Goal: Information Seeking & Learning: Check status

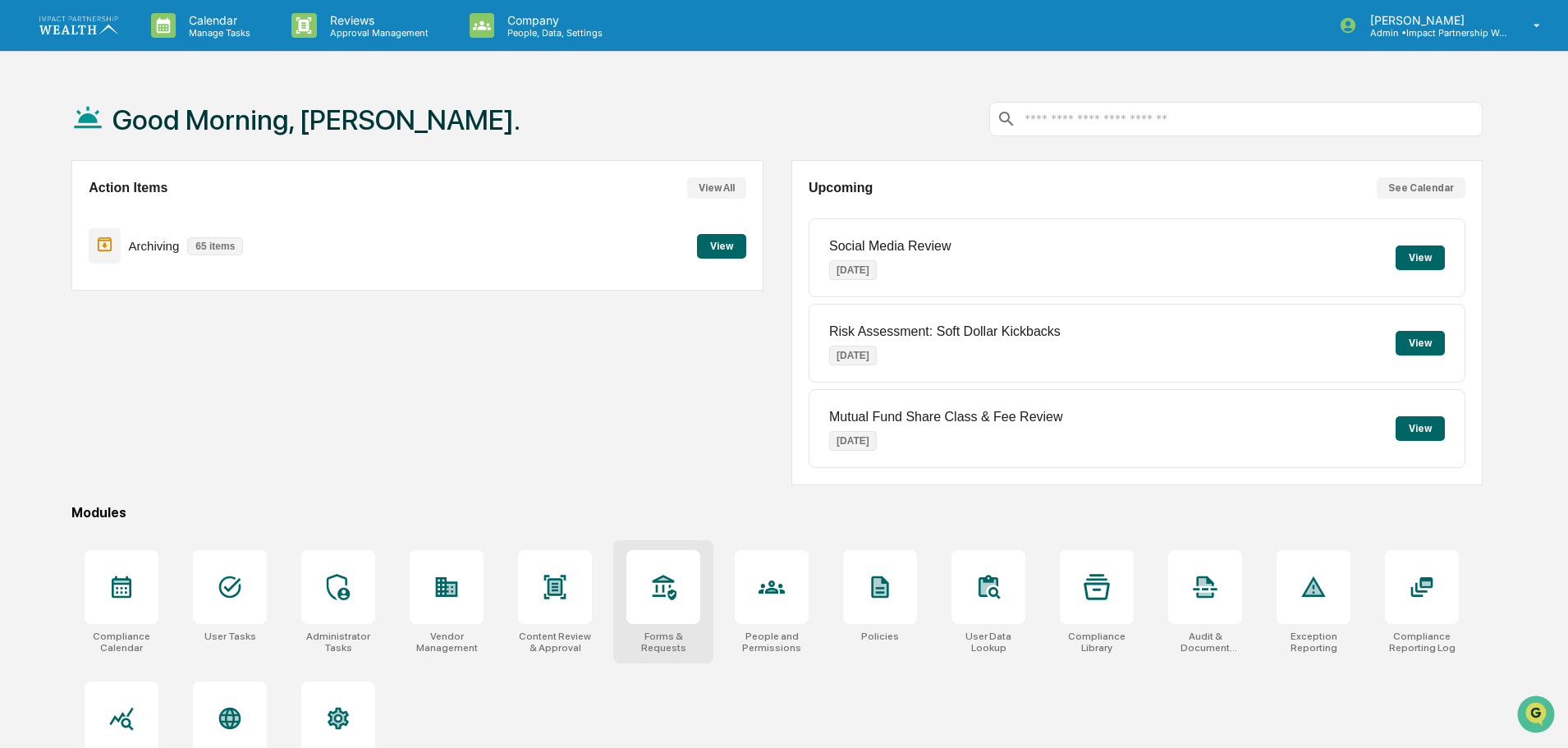
click at [689, 595] on div at bounding box center [663, 586] width 74 height 74
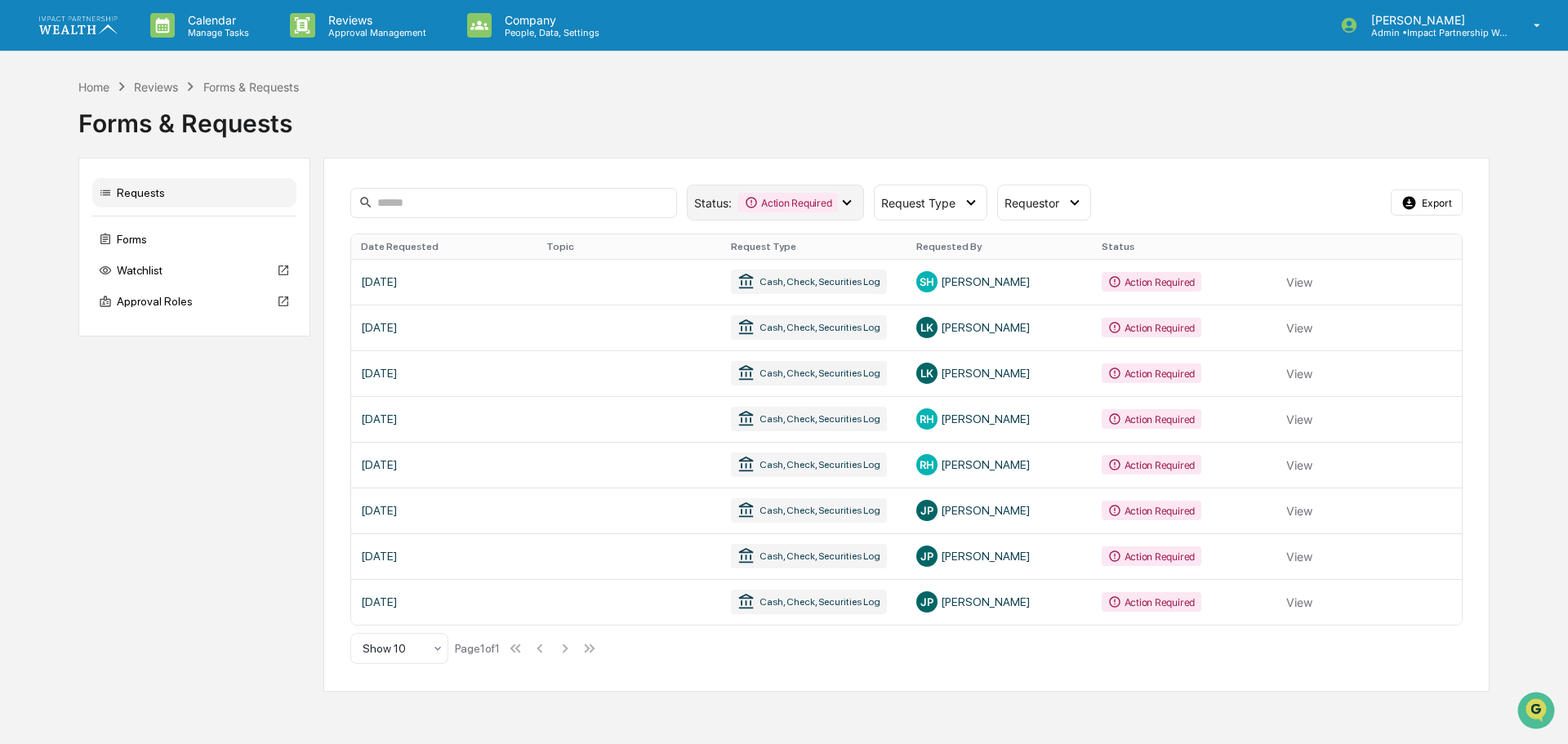
click at [825, 197] on div "Action Required" at bounding box center [788, 203] width 100 height 20
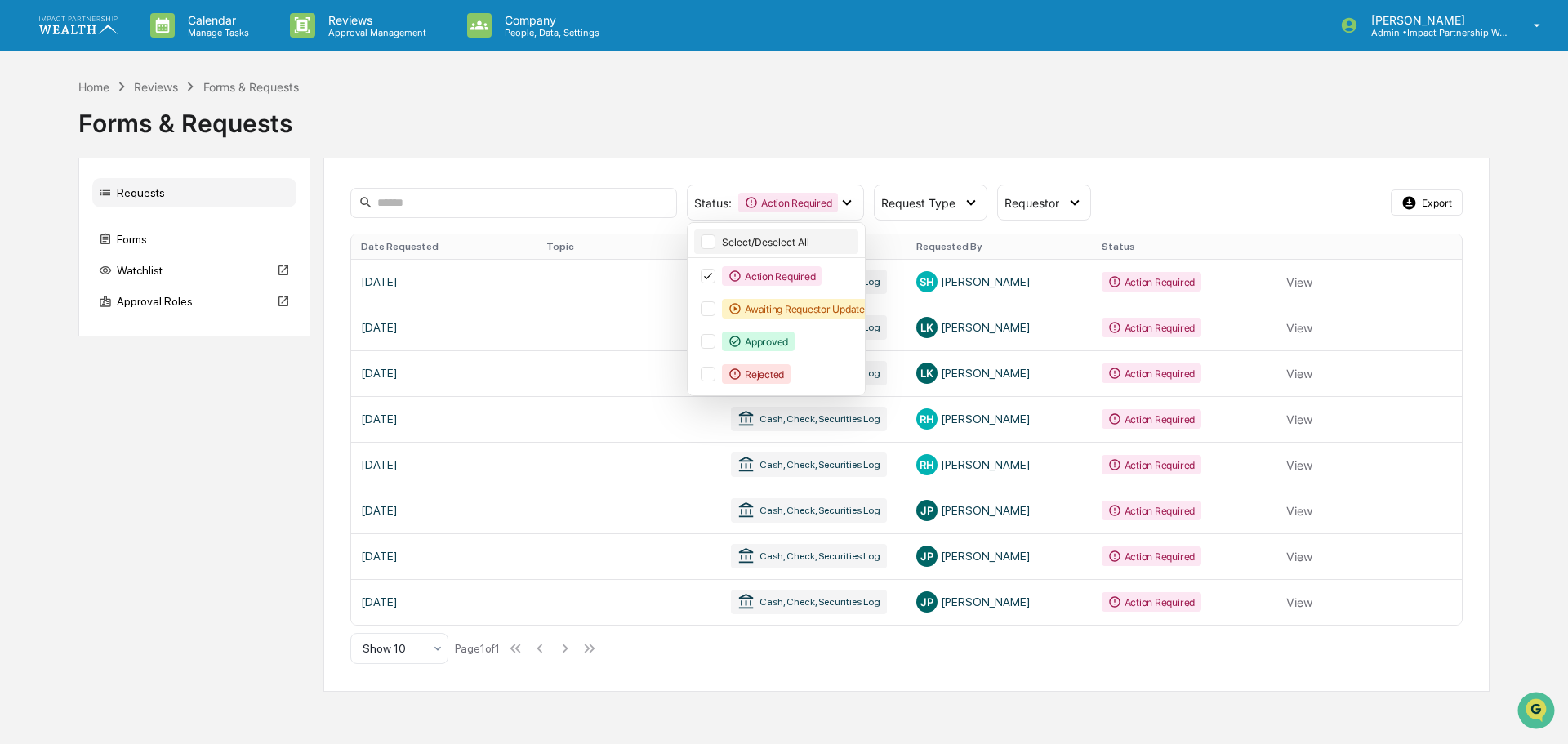
click at [762, 243] on div "Select/Deselect All" at bounding box center [788, 242] width 133 height 12
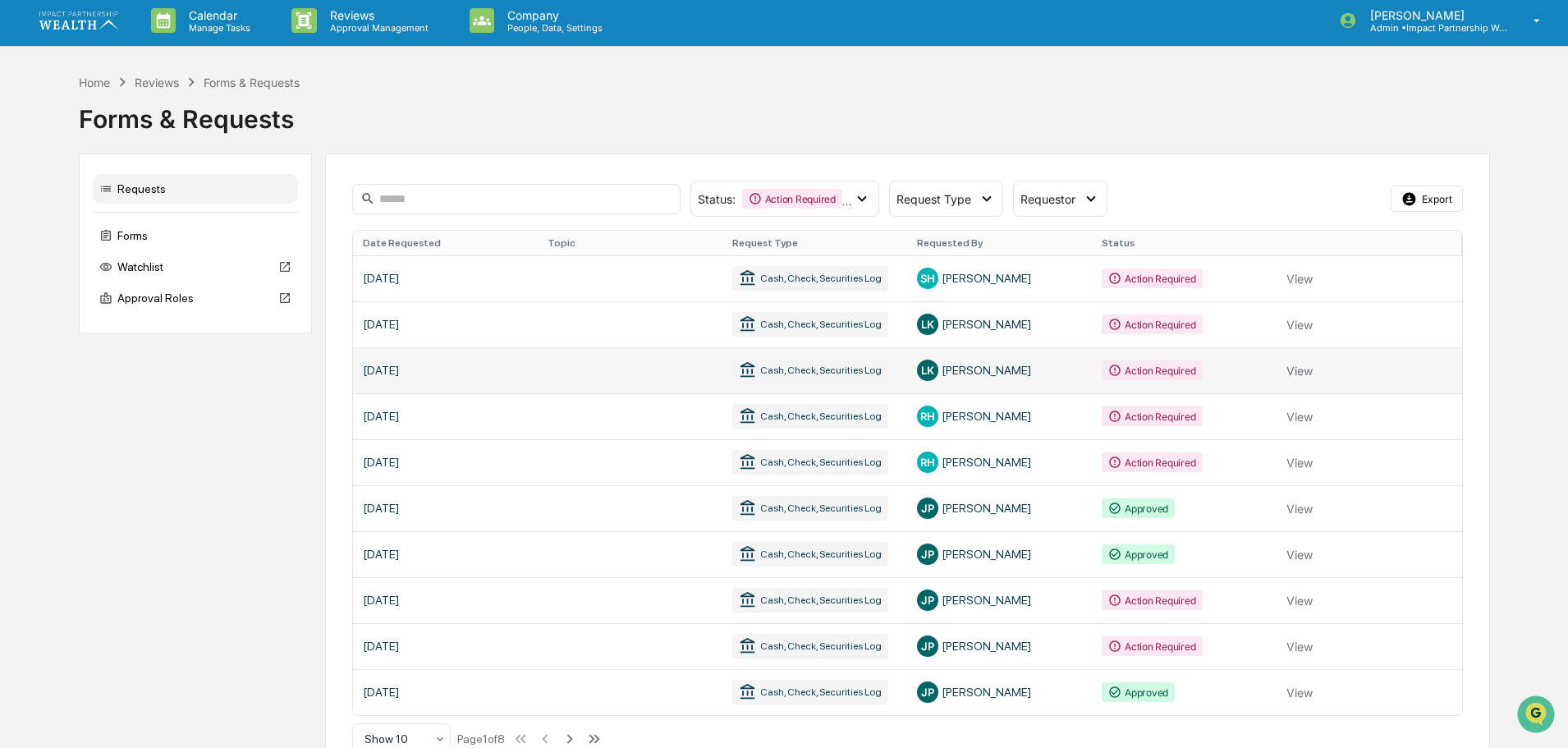
scroll to position [39, 0]
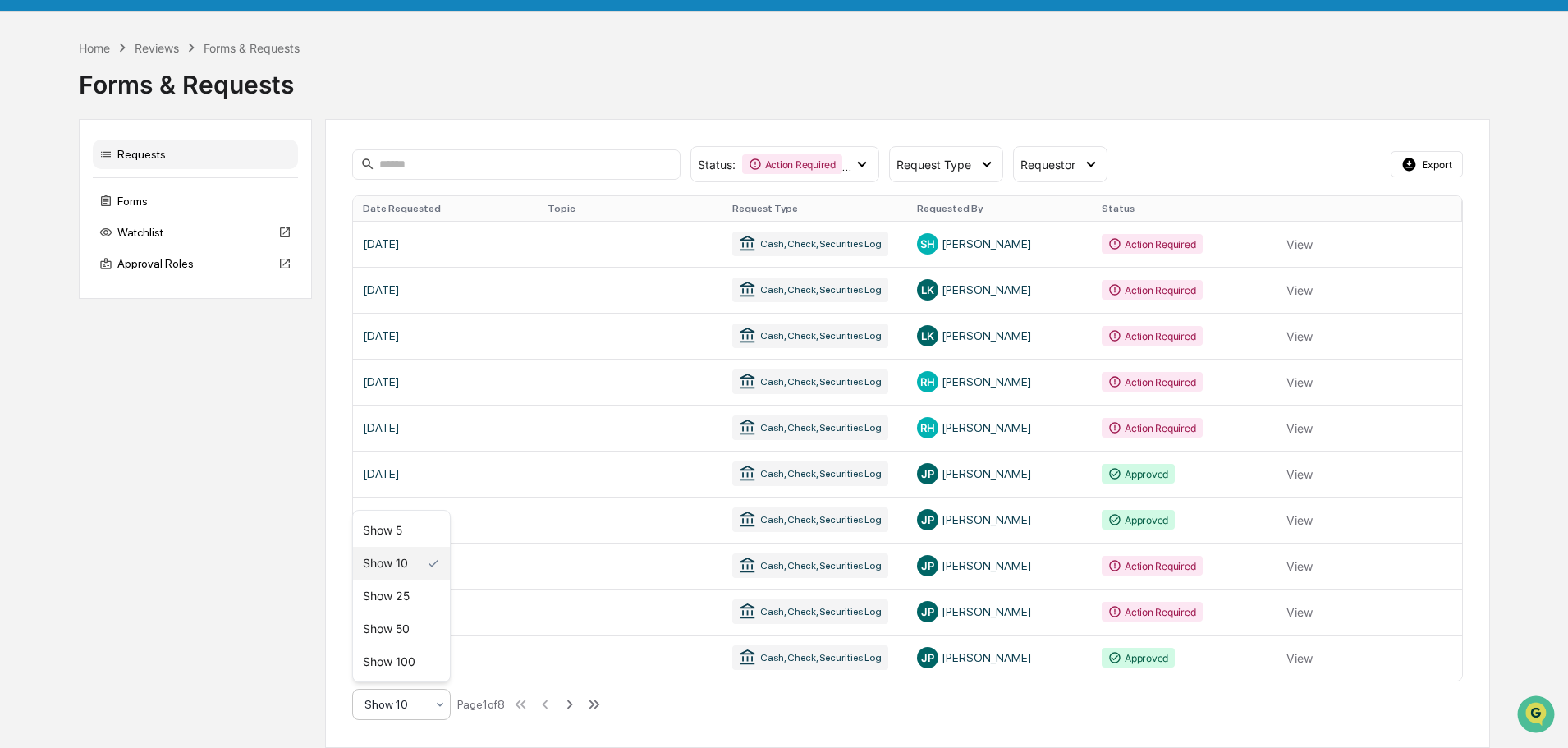
click at [436, 708] on icon at bounding box center [440, 704] width 13 height 13
click at [399, 662] on div "Show 100" at bounding box center [402, 662] width 97 height 33
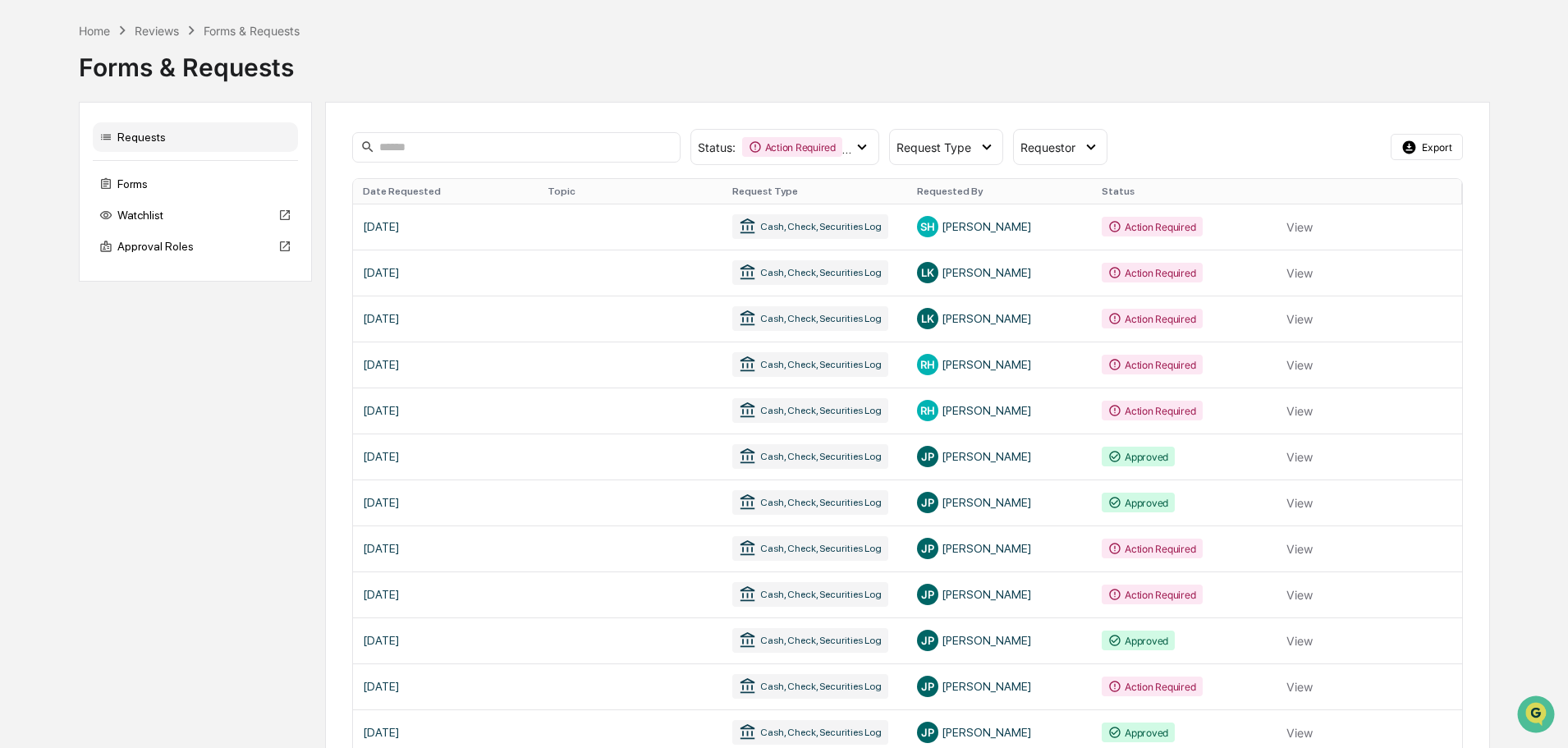
scroll to position [0, 0]
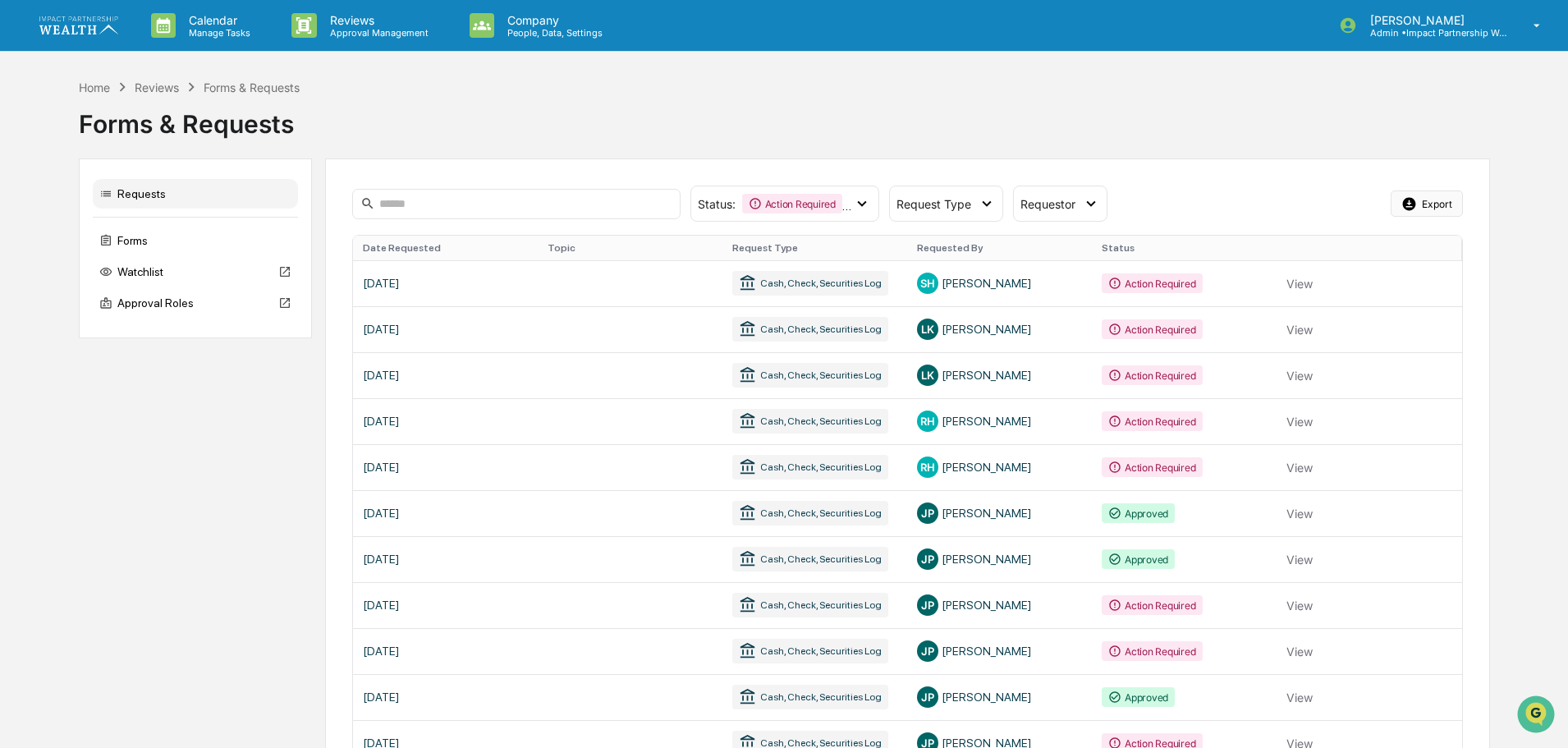
click at [1432, 201] on button "Export" at bounding box center [1426, 204] width 72 height 27
click at [702, 94] on div "Home Reviews Forms & Requests Forms & Requests" at bounding box center [784, 111] width 1411 height 67
click at [699, 83] on div "Home Reviews Forms & Requests Forms & Requests" at bounding box center [784, 111] width 1411 height 67
click at [1049, 80] on div "Home Reviews Forms & Requests Forms & Requests" at bounding box center [784, 111] width 1411 height 67
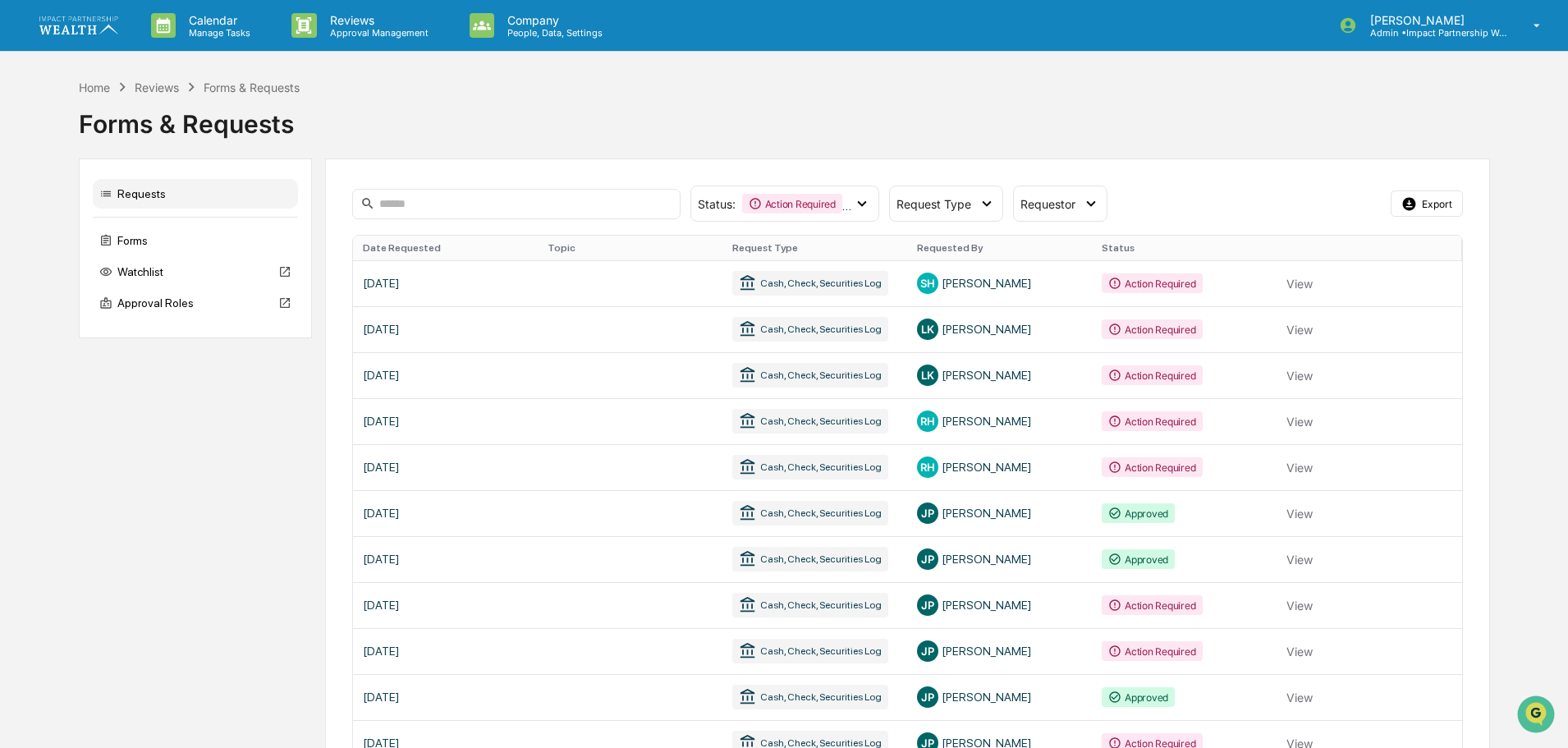
click at [1085, 102] on div "Forms & Requests" at bounding box center [784, 117] width 1411 height 42
click at [844, 99] on div "Forms & Requests" at bounding box center [784, 117] width 1411 height 42
click at [913, 97] on div "Forms & Requests" at bounding box center [784, 117] width 1411 height 42
click at [945, 79] on div "Home Reviews Forms & Requests Forms & Requests" at bounding box center [784, 111] width 1411 height 67
click at [1395, 18] on p "[PERSON_NAME]" at bounding box center [1434, 20] width 153 height 14
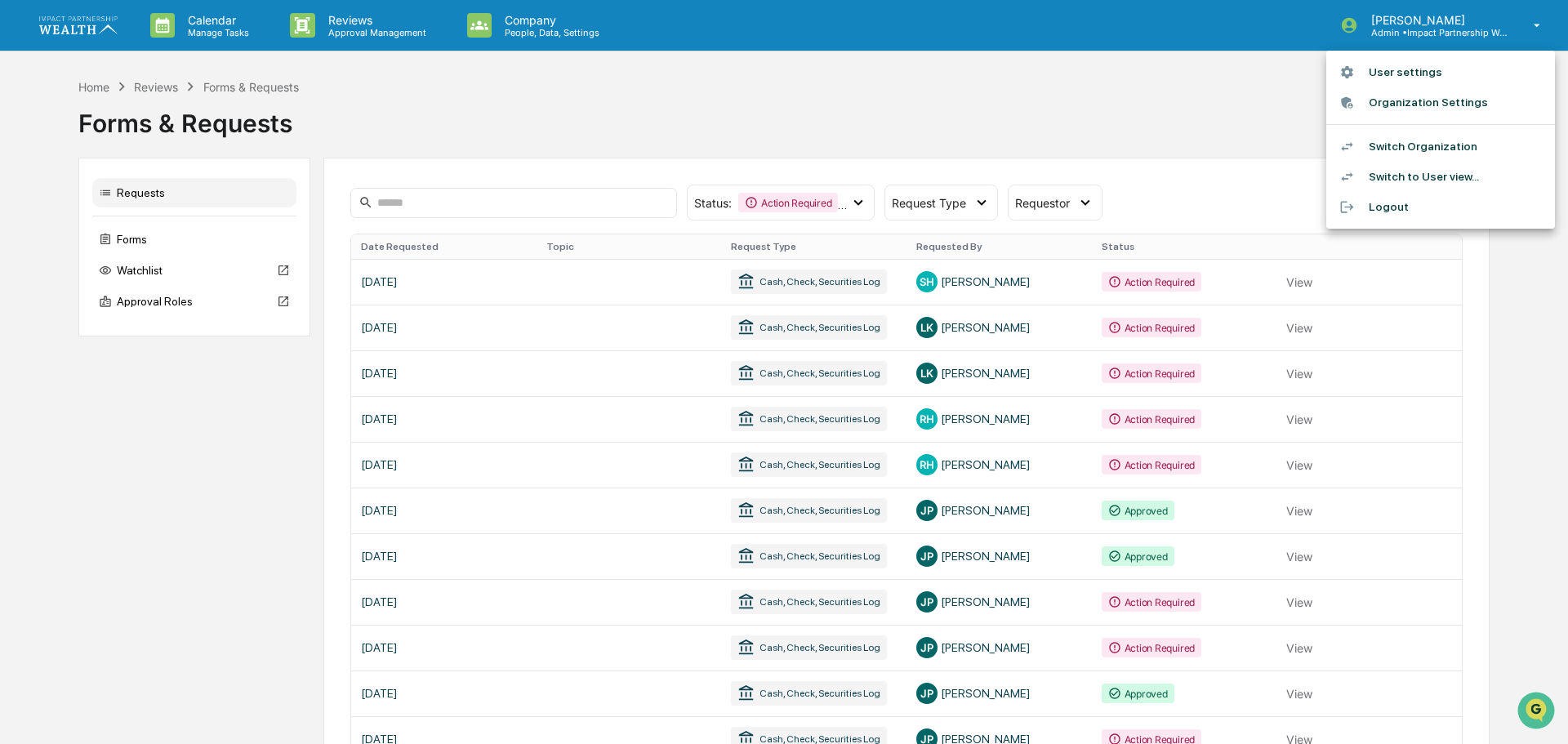
drag, startPoint x: 1212, startPoint y: 87, endPoint x: 1079, endPoint y: 72, distance: 133.8
click at [1208, 87] on div at bounding box center [784, 372] width 1568 height 744
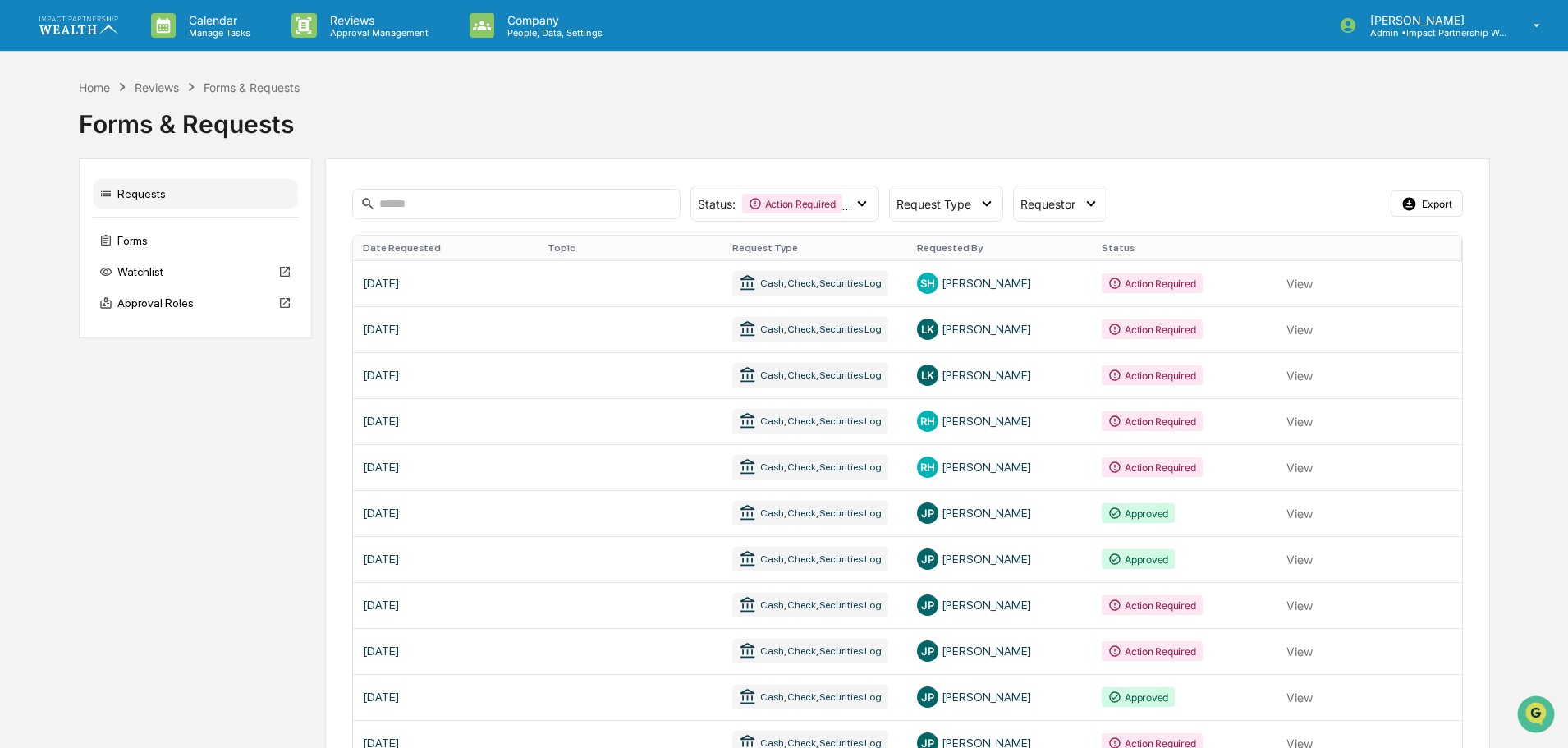
click at [97, 30] on img at bounding box center [78, 25] width 79 height 17
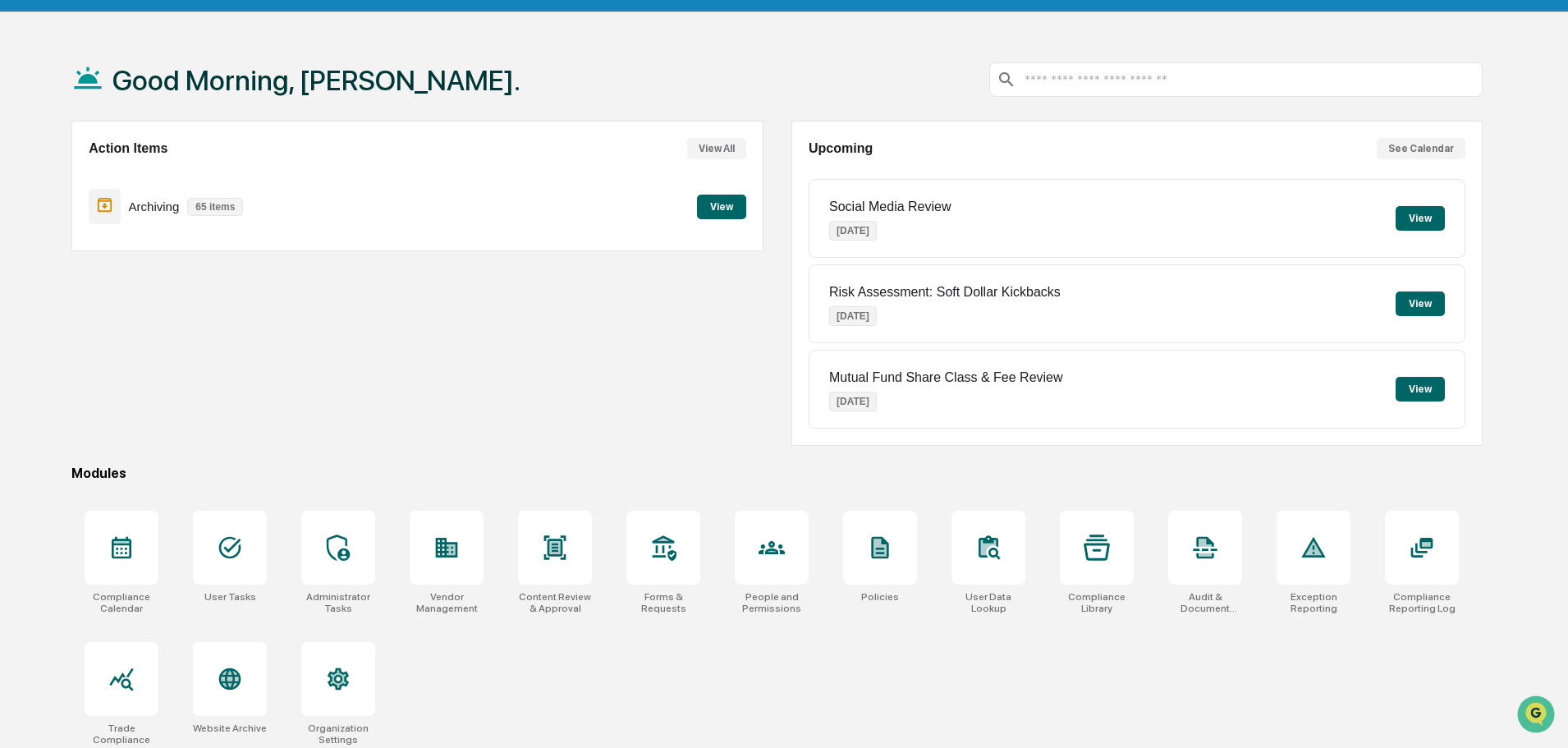
scroll to position [78, 0]
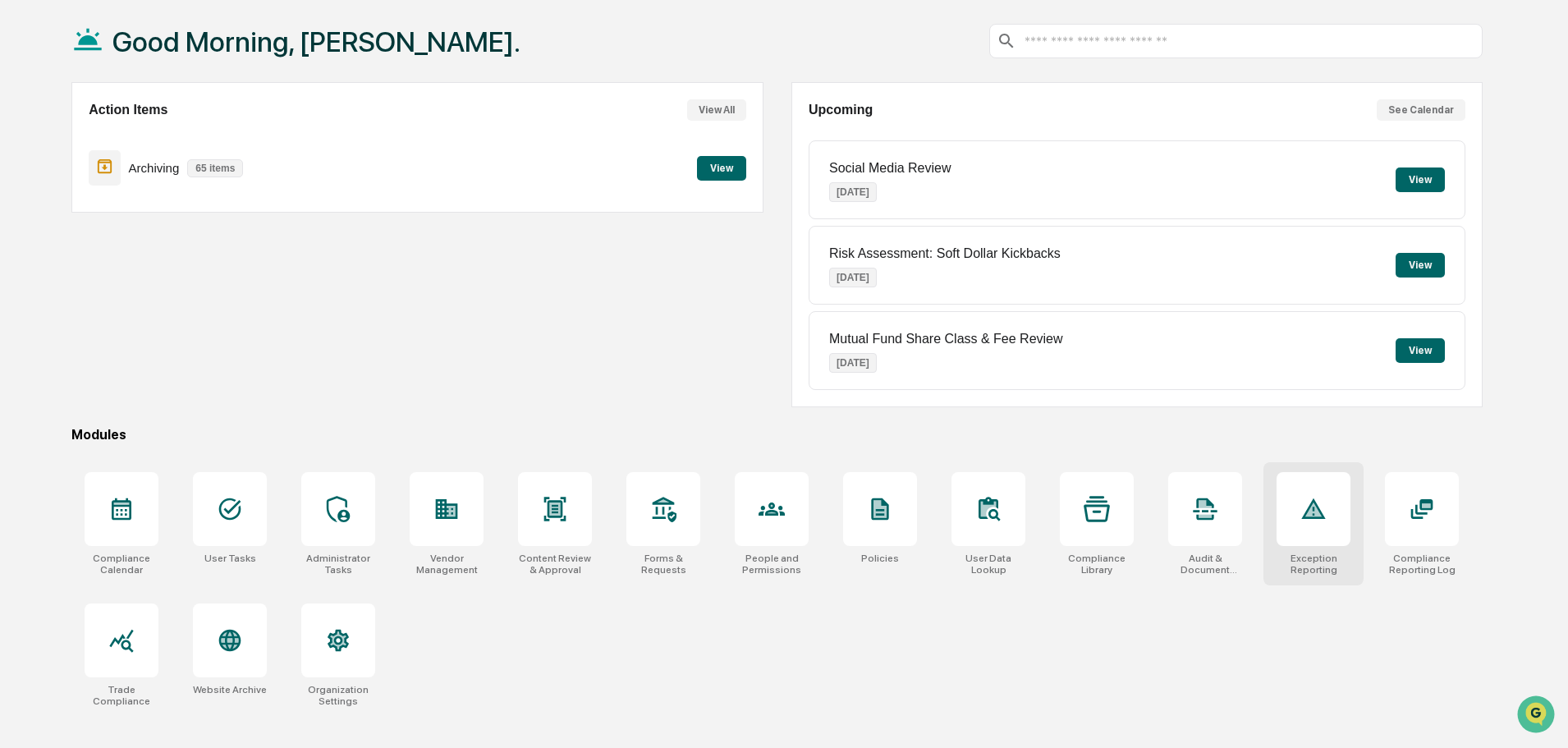
click at [1315, 534] on div at bounding box center [1313, 508] width 74 height 74
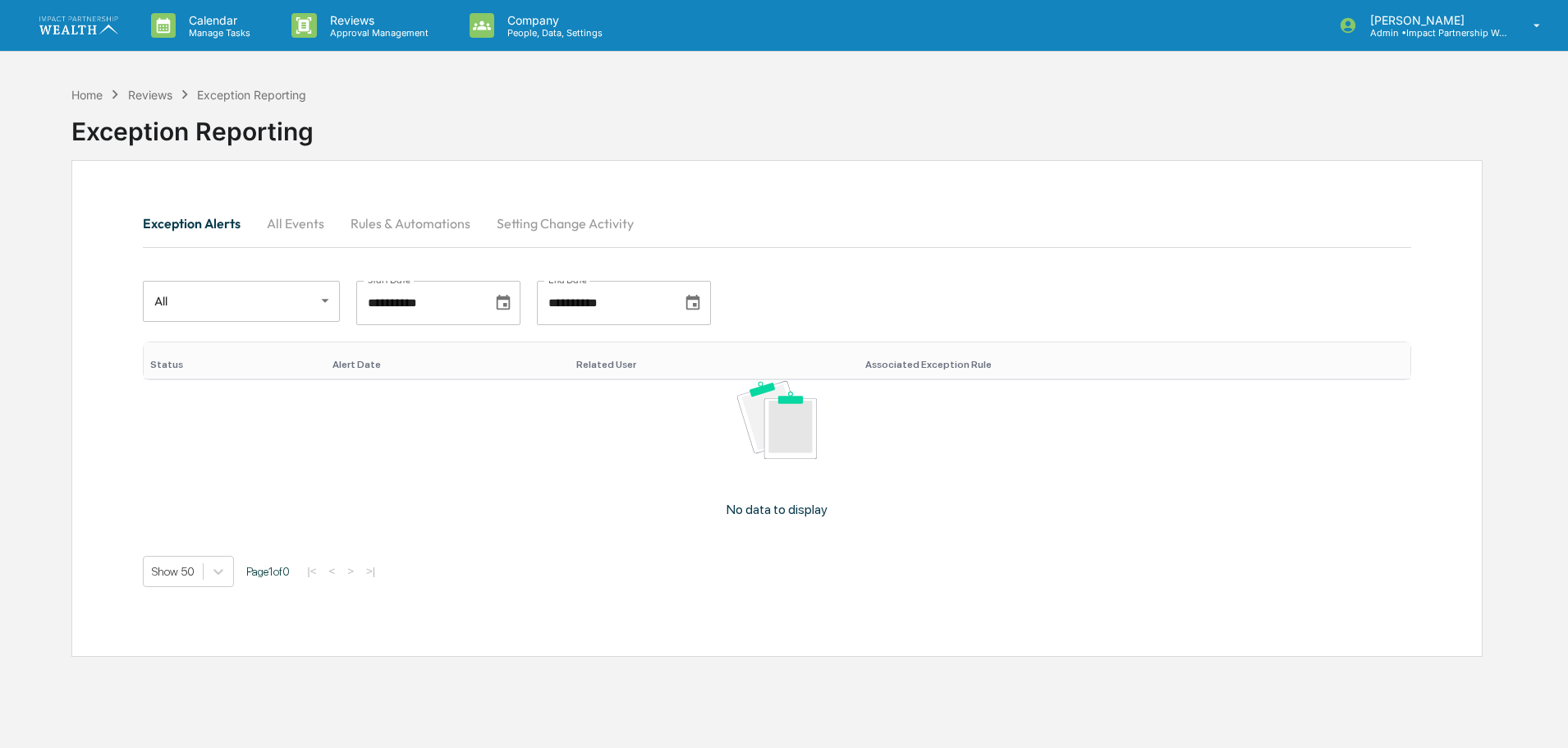
click at [333, 314] on body "**********" at bounding box center [784, 413] width 1568 height 826
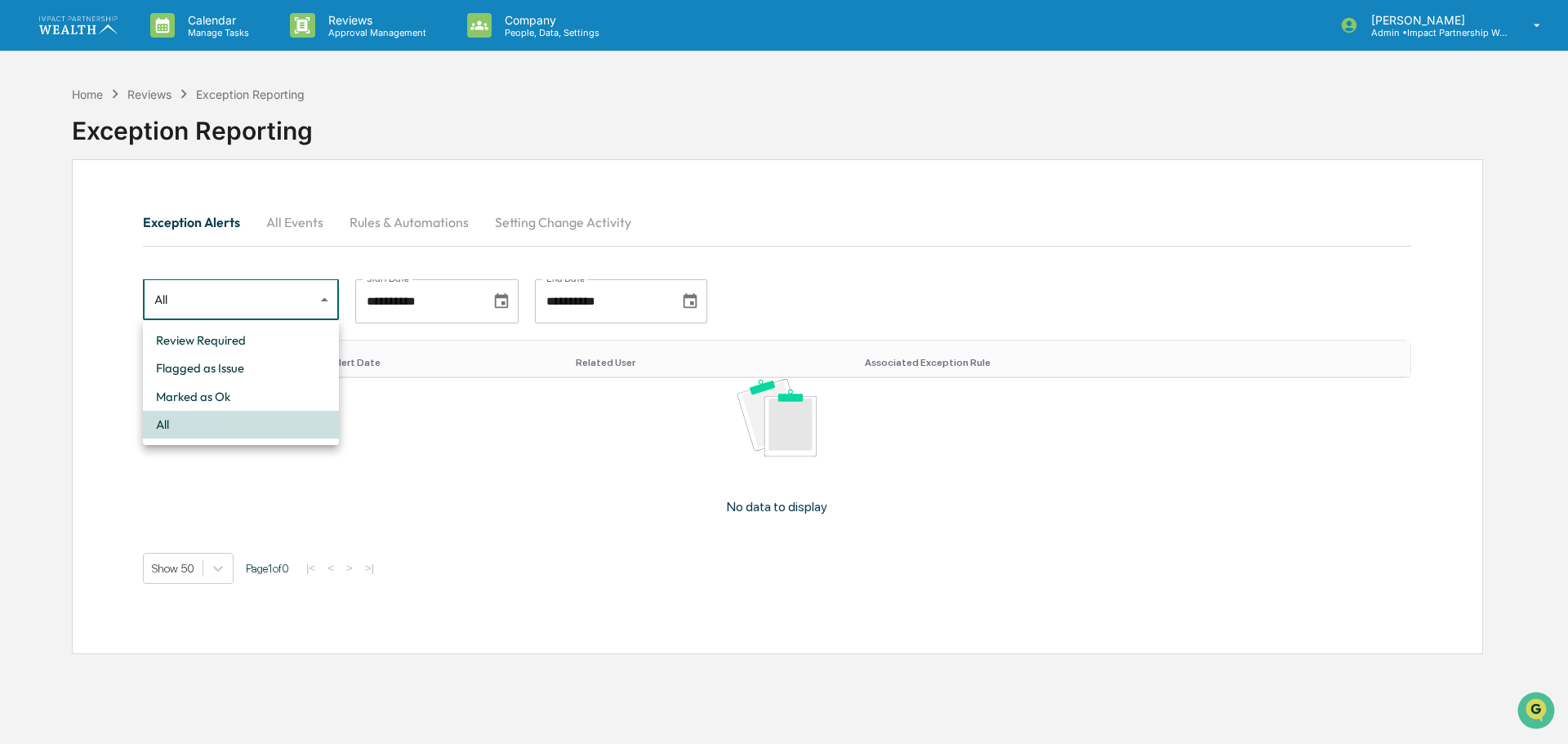
click at [927, 253] on div at bounding box center [784, 372] width 1568 height 744
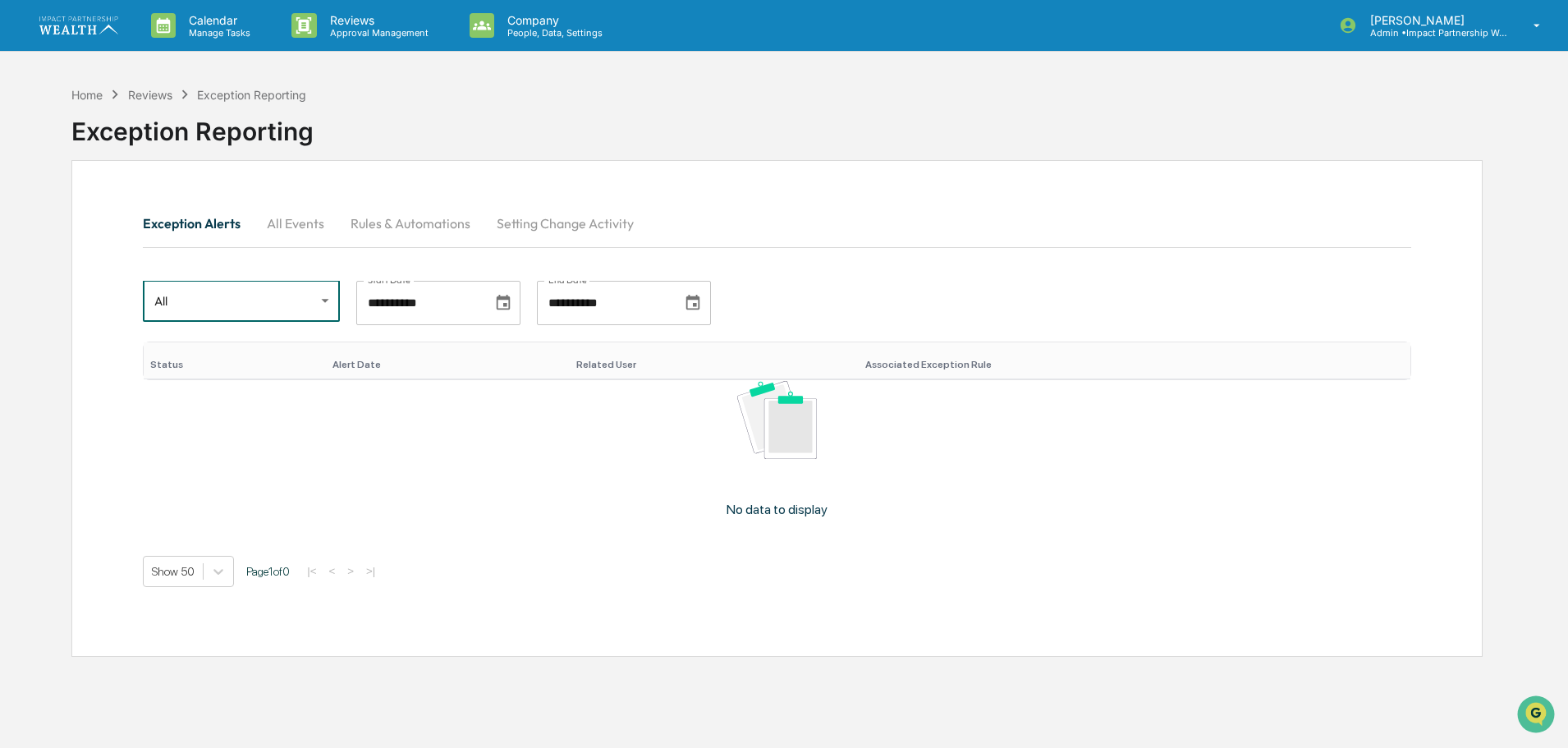
click at [295, 291] on body "**********" at bounding box center [784, 413] width 1568 height 826
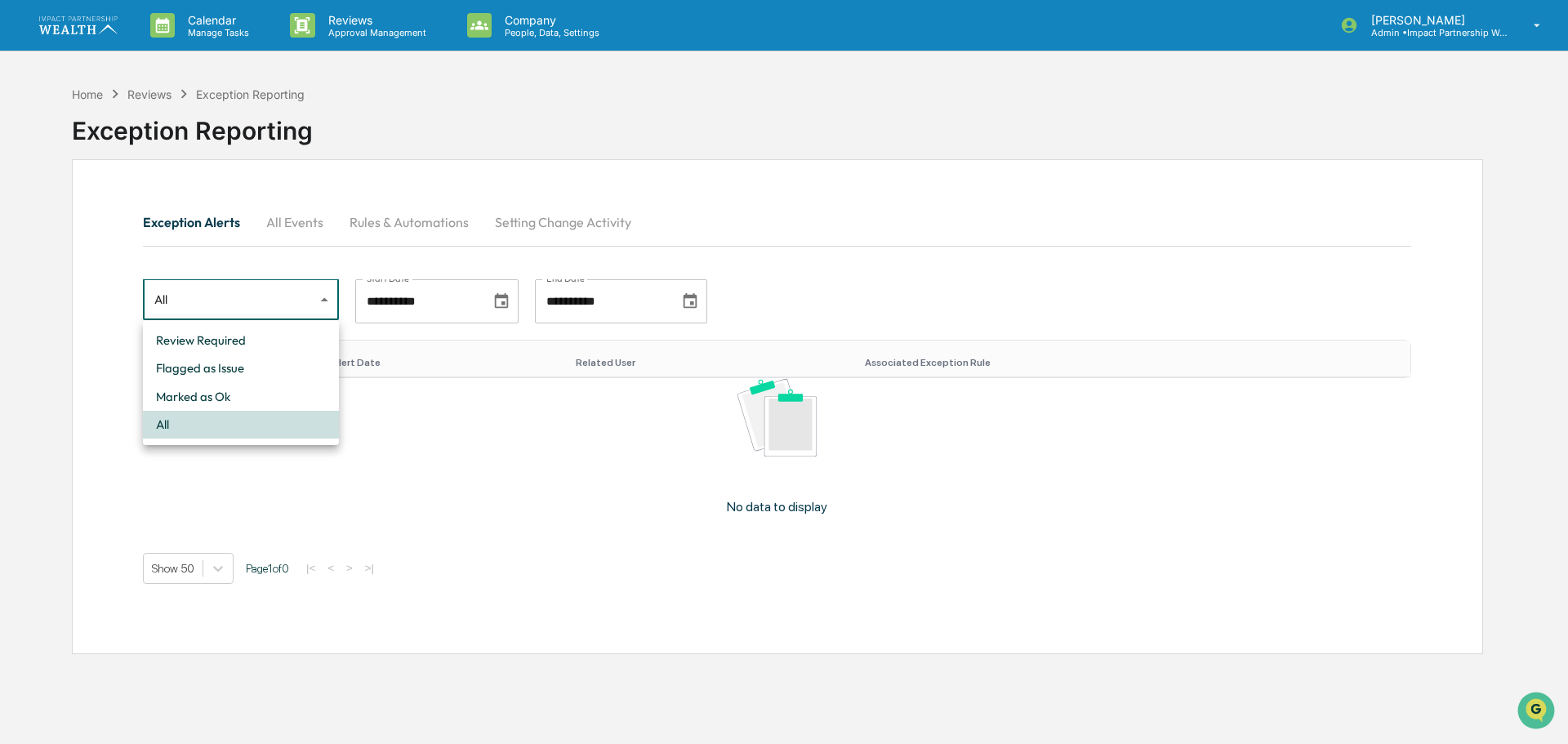
click at [1183, 252] on div at bounding box center [784, 372] width 1568 height 744
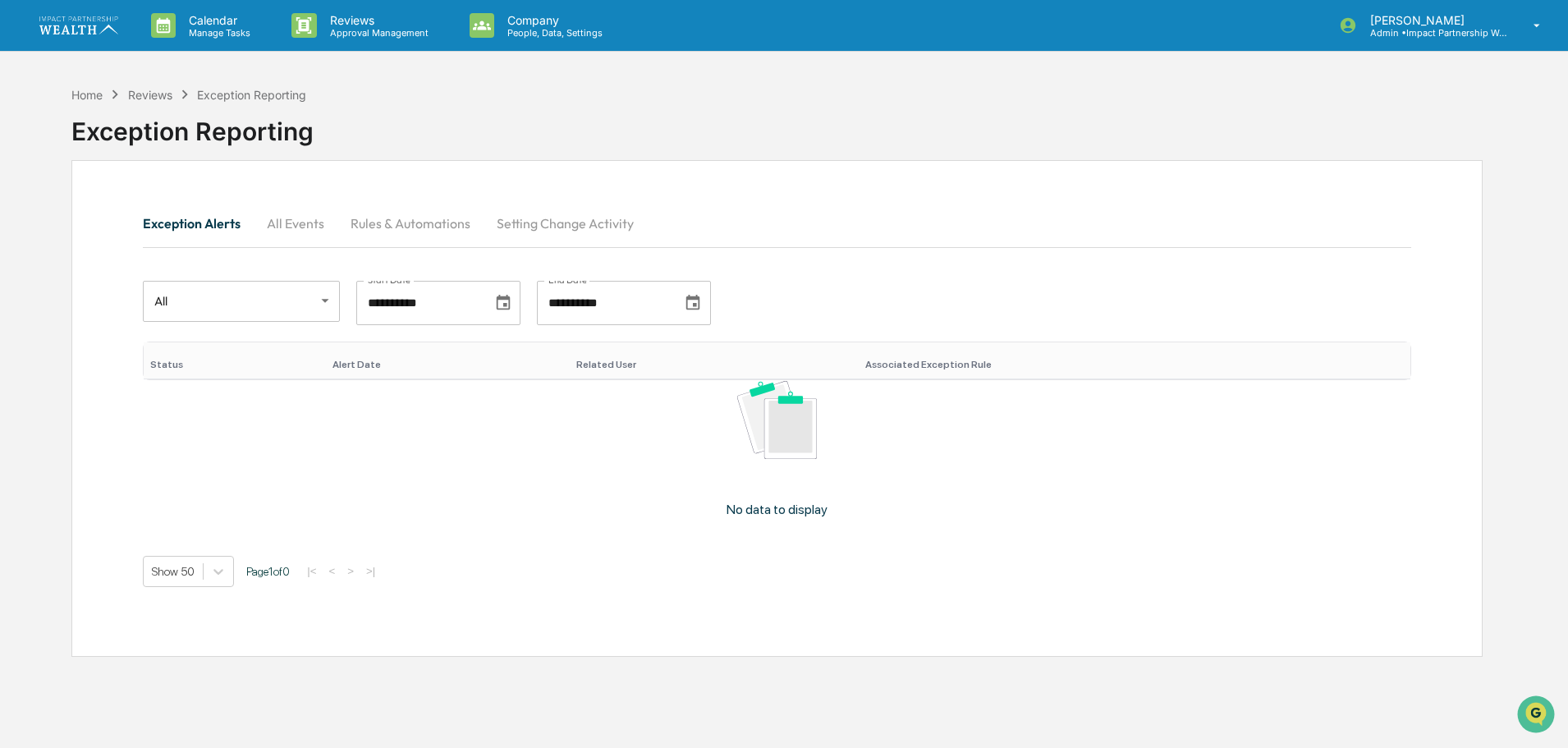
click at [890, 231] on div "Exception Alerts All Events Rules & Automations Setting Change Activity" at bounding box center [777, 222] width 1269 height 39
click at [288, 228] on button "All Events" at bounding box center [295, 222] width 84 height 39
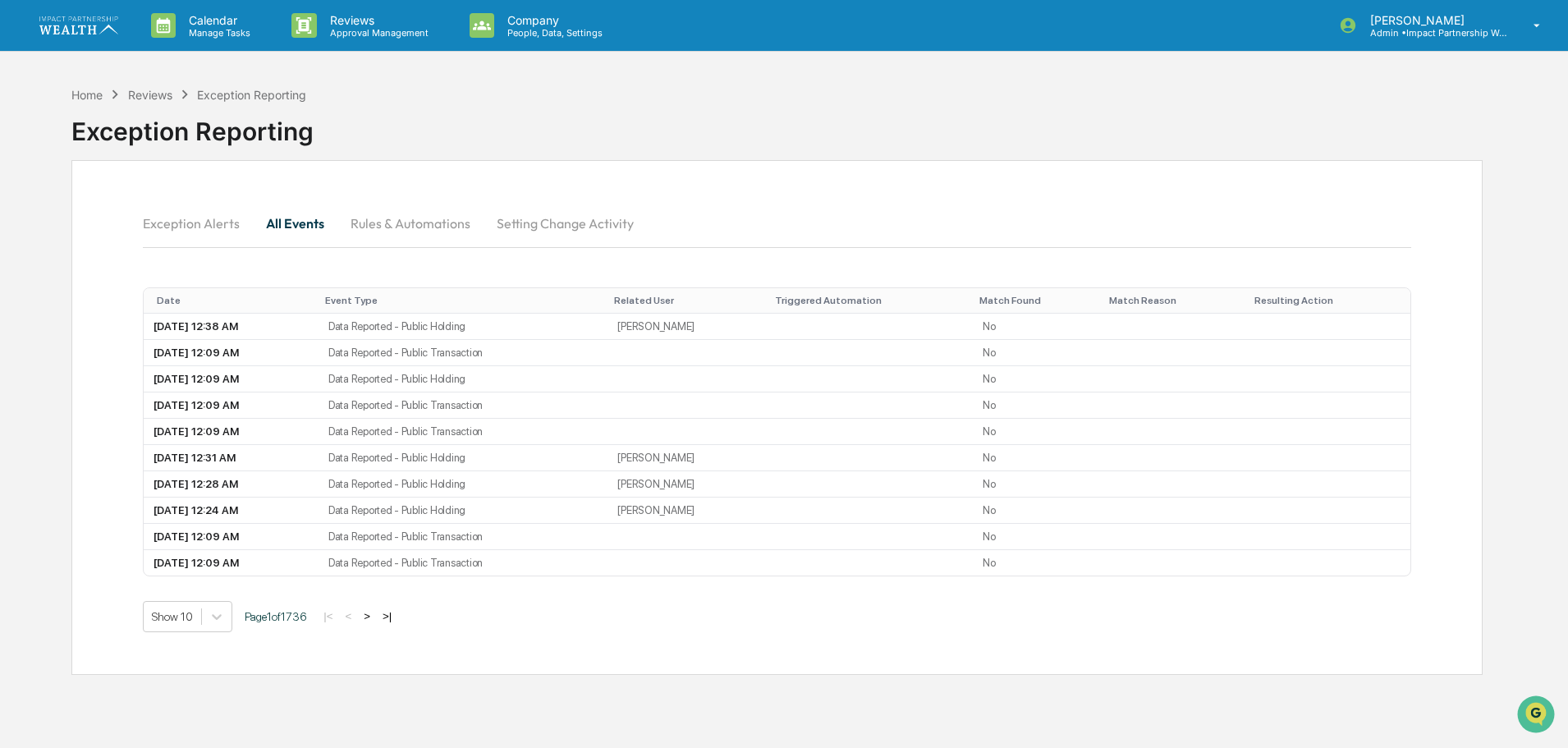
click at [401, 226] on button "Rules & Automations" at bounding box center [411, 222] width 146 height 39
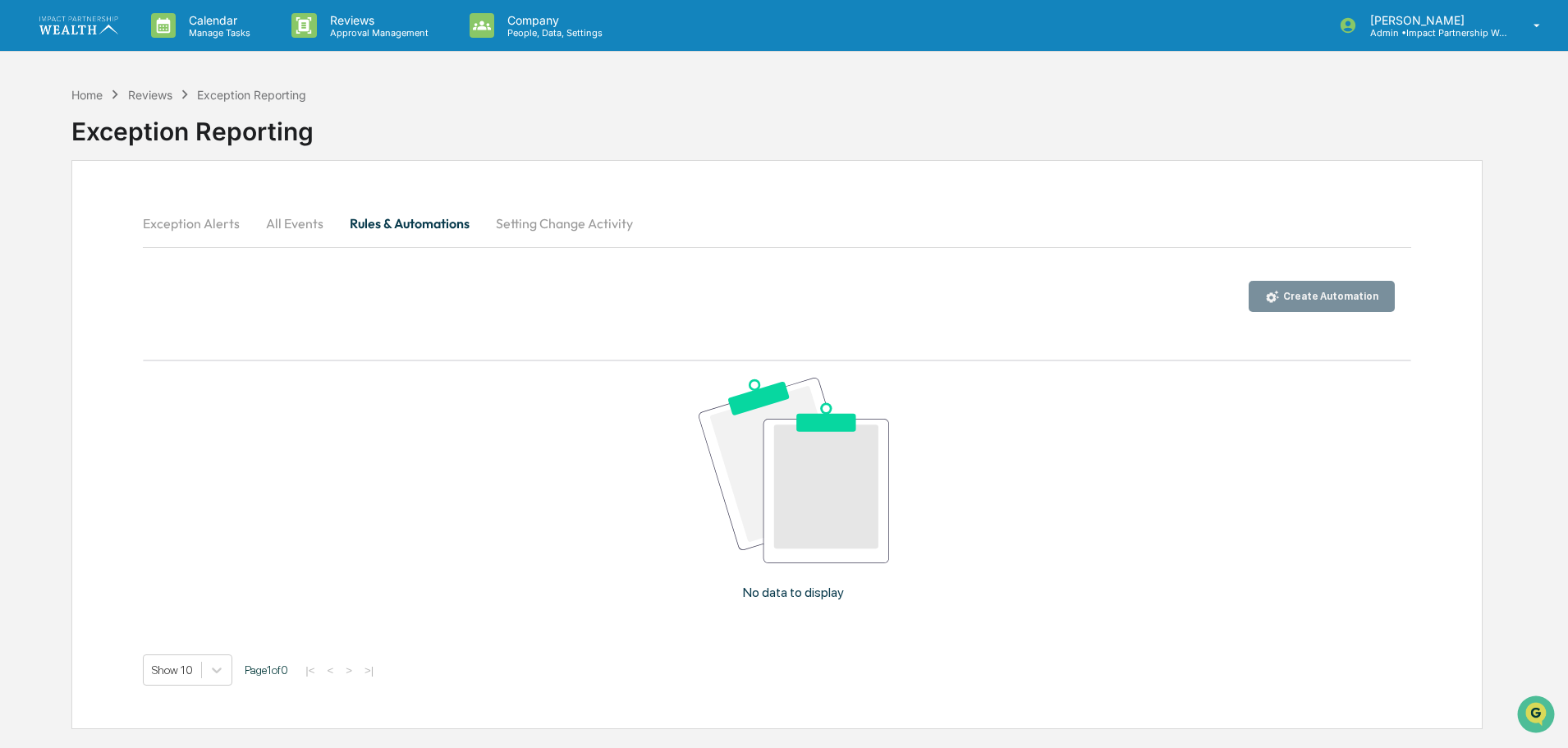
click at [560, 223] on button "Setting Change Activity" at bounding box center [564, 222] width 163 height 39
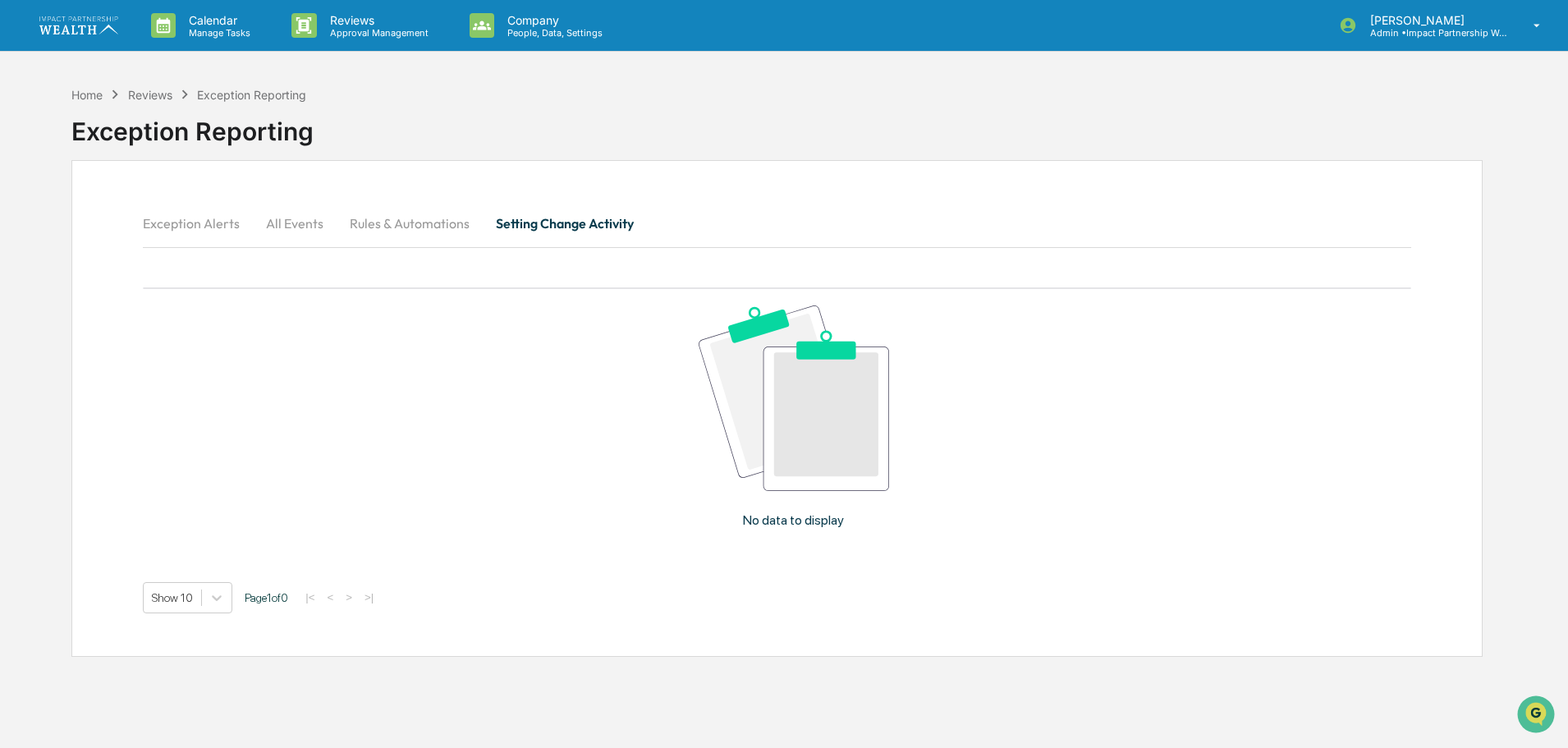
click at [149, 101] on div "Reviews" at bounding box center [149, 95] width 44 height 14
click at [103, 92] on div "Home" at bounding box center [87, 95] width 32 height 14
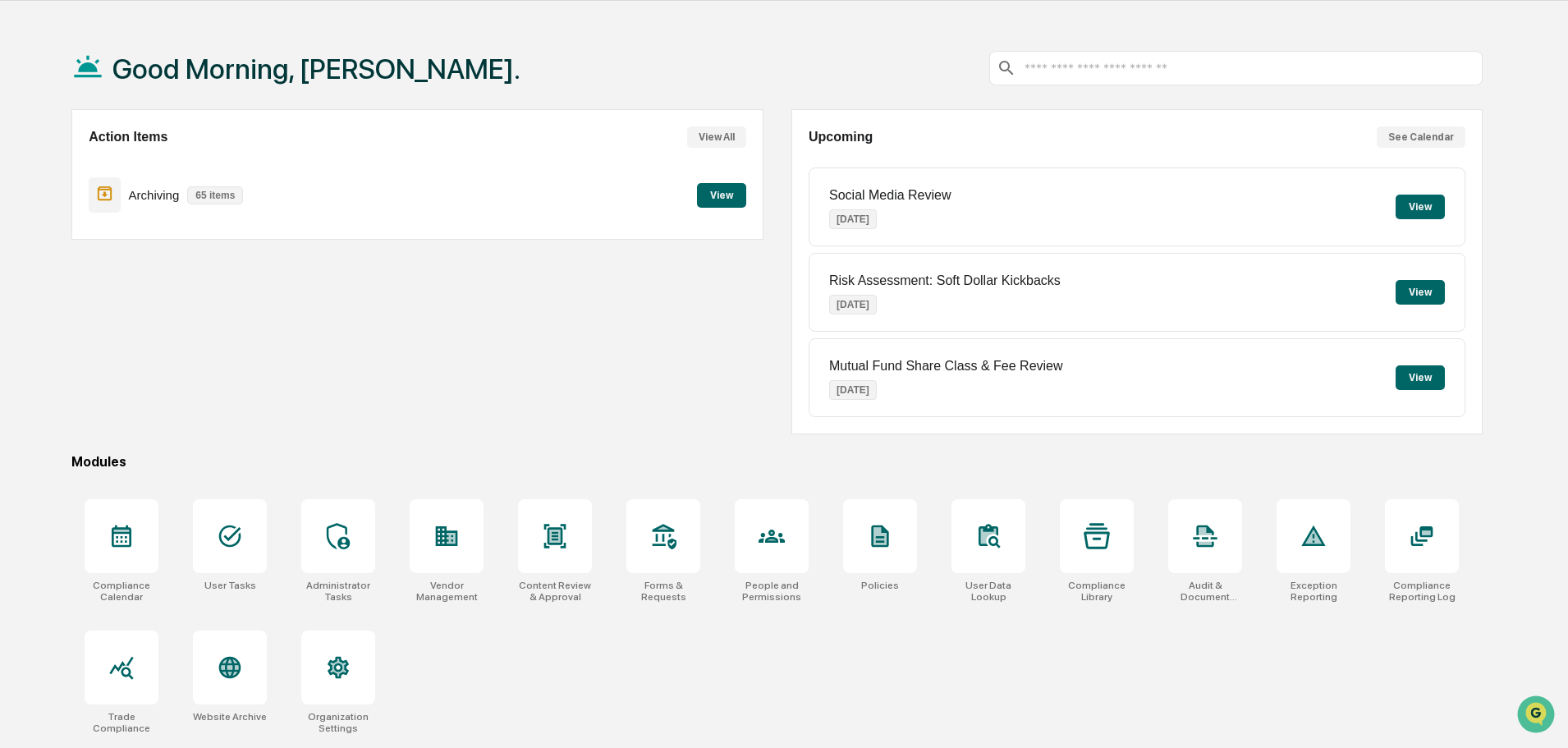
scroll to position [78, 0]
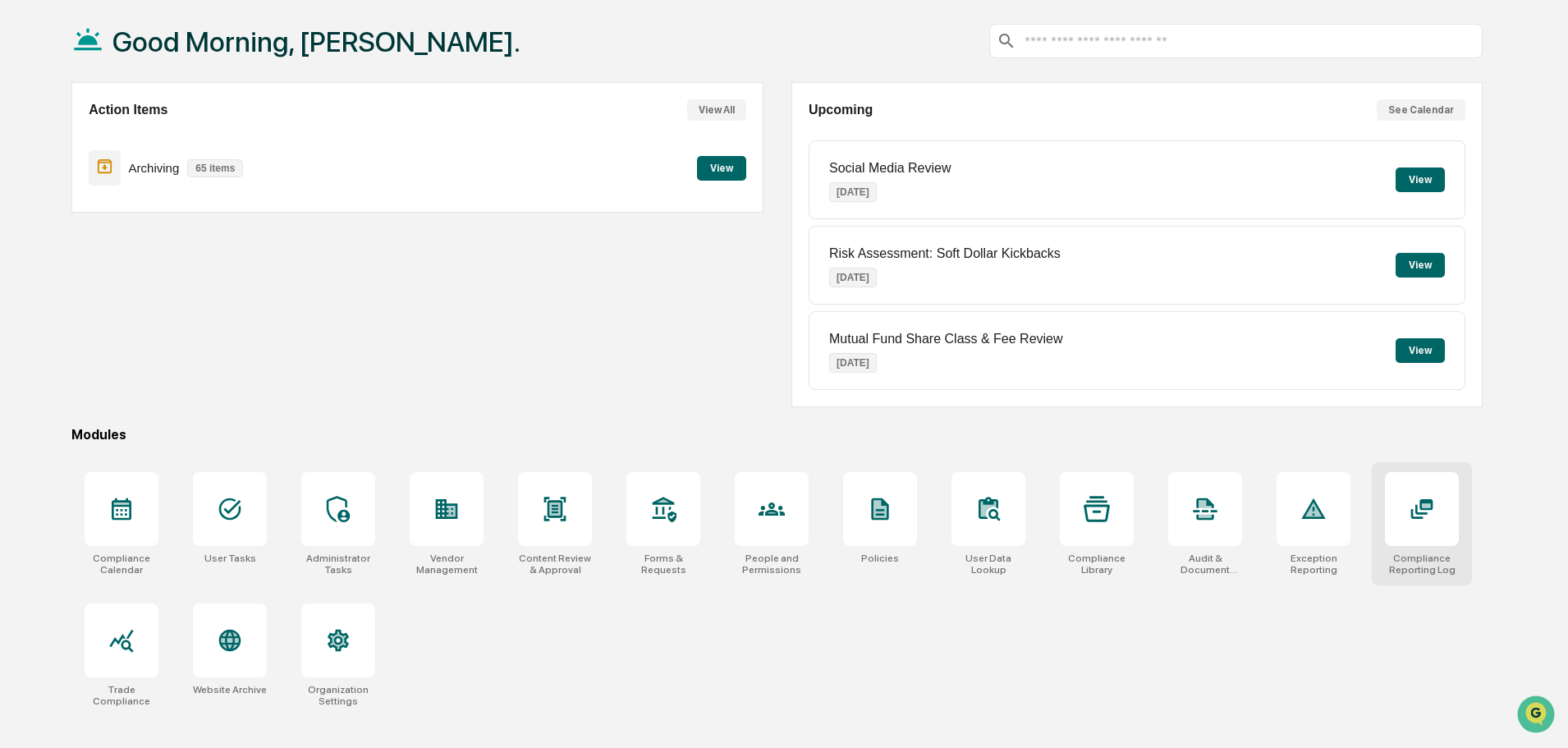
click at [1435, 527] on div at bounding box center [1421, 508] width 74 height 74
click at [745, 681] on div "Compliance Calendar User Tasks Administrator Tasks Vendor Management Content Re…" at bounding box center [777, 589] width 1411 height 255
click at [1242, 655] on div "Compliance Calendar User Tasks Administrator Tasks Vendor Management Content Re…" at bounding box center [777, 589] width 1411 height 255
click at [960, 656] on div "Compliance Calendar User Tasks Administrator Tasks Vendor Management Content Re…" at bounding box center [777, 589] width 1411 height 255
click at [1045, 669] on div "Compliance Calendar User Tasks Administrator Tasks Vendor Management Content Re…" at bounding box center [777, 589] width 1411 height 255
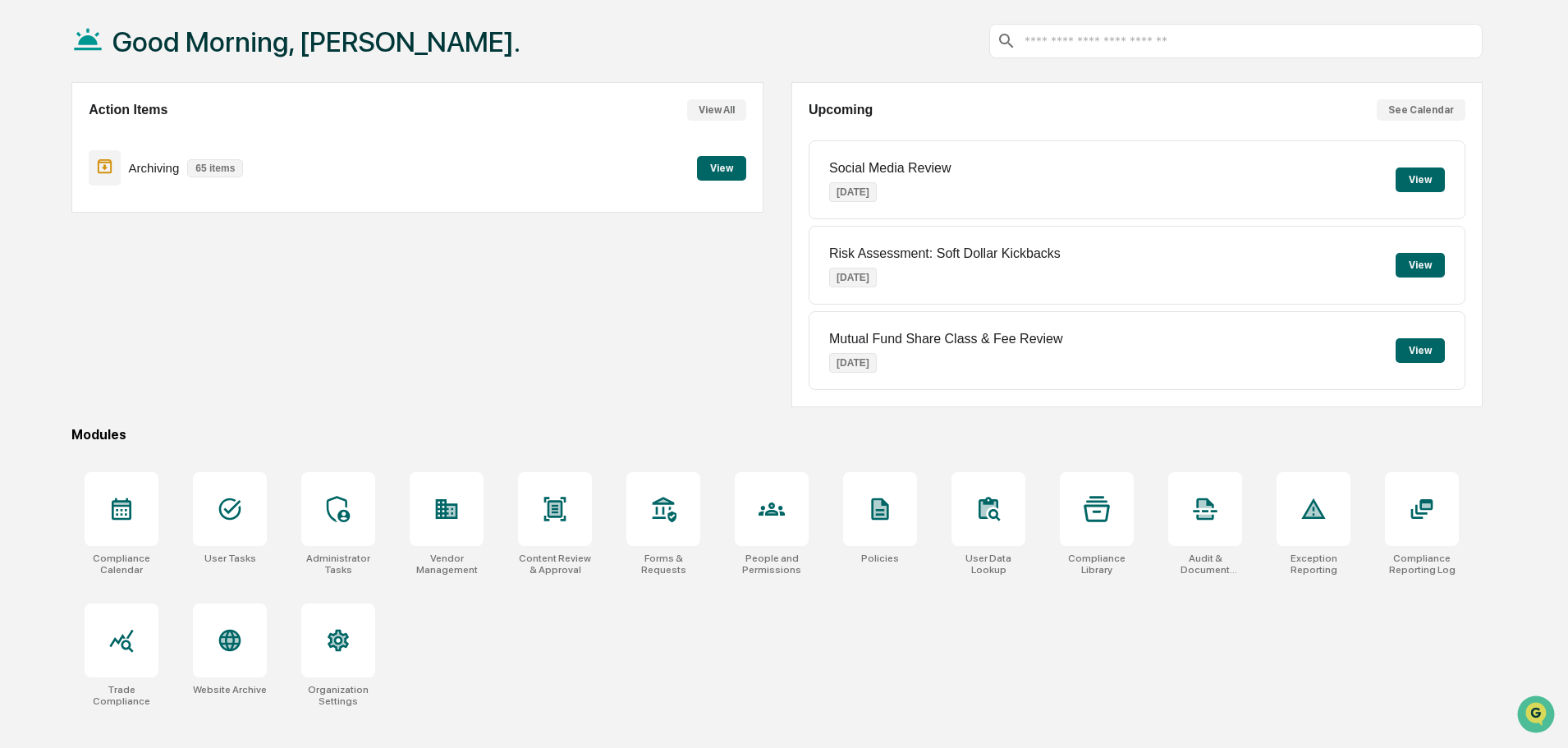
click at [739, 668] on div "Compliance Calendar User Tasks Administrator Tasks Vendor Management Content Re…" at bounding box center [777, 589] width 1411 height 255
click at [1239, 624] on div "Compliance Calendar User Tasks Administrator Tasks Vendor Management Content Re…" at bounding box center [777, 589] width 1411 height 255
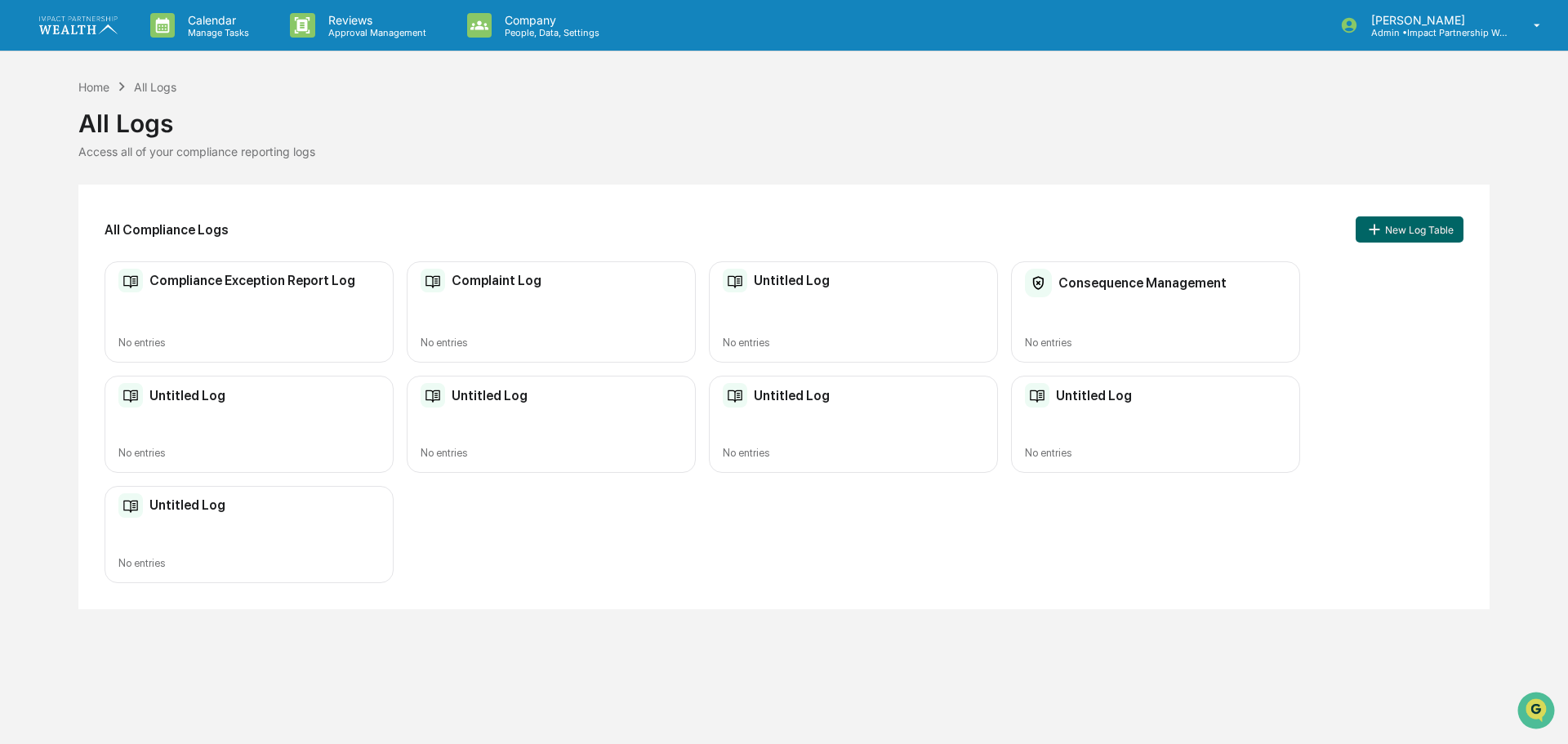
click at [790, 278] on h2 "Untitled Log" at bounding box center [791, 280] width 76 height 16
click at [271, 287] on h2 "Compliance Exception Report Log" at bounding box center [252, 280] width 205 height 16
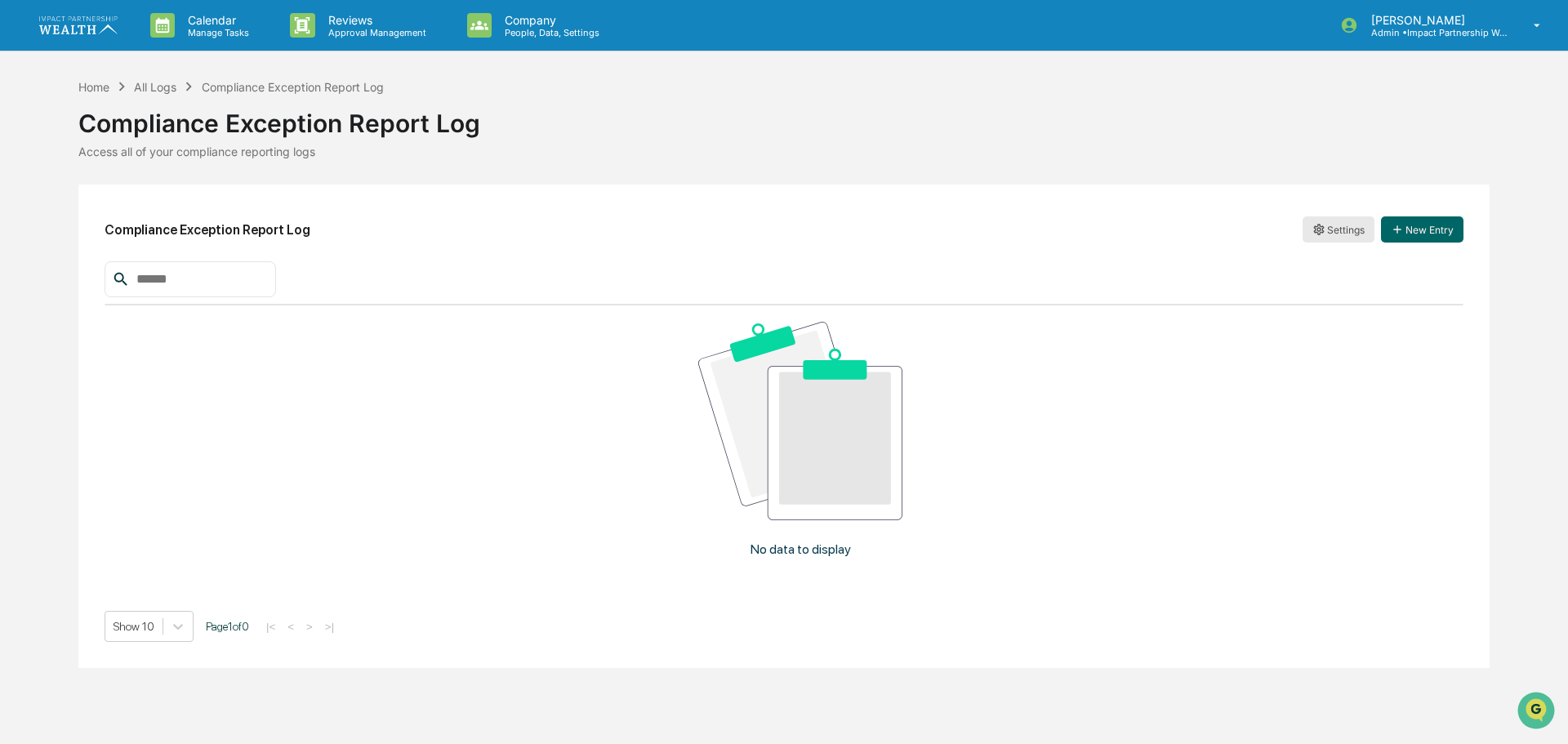
click at [1352, 235] on html "Calendar Manage Tasks Reviews Approval Management Company People, Data, Setting…" at bounding box center [784, 372] width 1568 height 744
click at [928, 184] on html "Calendar Manage Tasks Reviews Approval Management Company People, Data, Setting…" at bounding box center [784, 372] width 1568 height 744
